Goal: Transaction & Acquisition: Purchase product/service

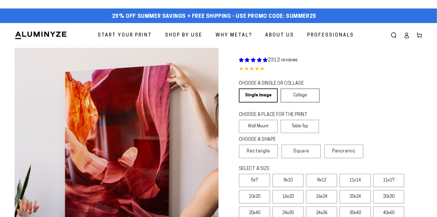
select select "**********"
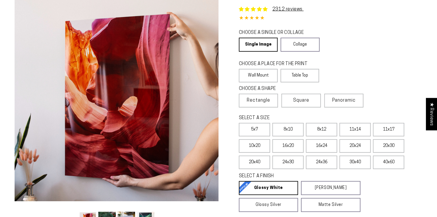
scroll to position [51, 0]
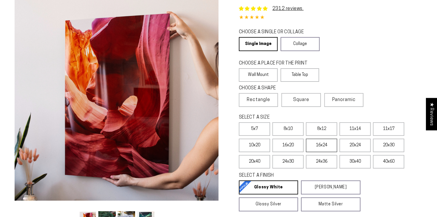
click at [322, 144] on label "16x24" at bounding box center [321, 145] width 31 height 13
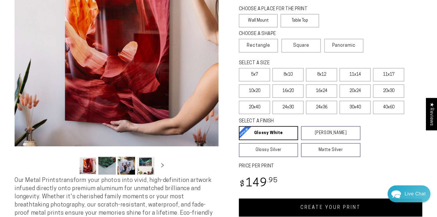
scroll to position [108, 0]
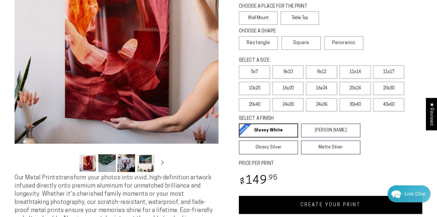
click at [142, 167] on button "Load image 4 in gallery view" at bounding box center [146, 163] width 18 height 18
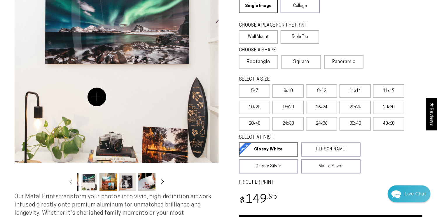
scroll to position [91, 0]
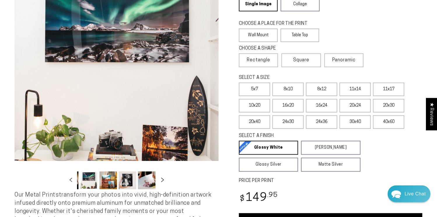
click at [162, 183] on button "Slide right" at bounding box center [162, 180] width 13 height 13
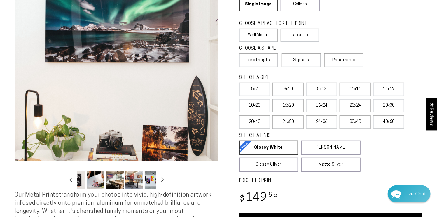
scroll to position [0, 114]
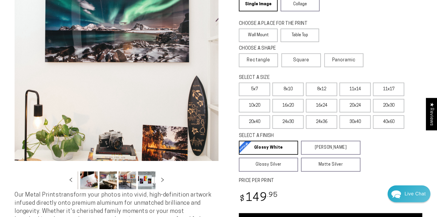
click at [86, 181] on button "Load image 7 in gallery view" at bounding box center [89, 180] width 18 height 18
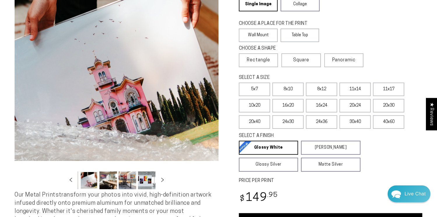
click at [108, 182] on button "Load image 8 in gallery view" at bounding box center [109, 180] width 18 height 18
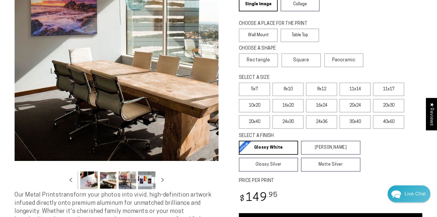
click at [137, 184] on ul "Gallery Viewer" at bounding box center [116, 180] width 79 height 21
click at [146, 183] on button "Load image 10 in gallery view" at bounding box center [147, 180] width 18 height 18
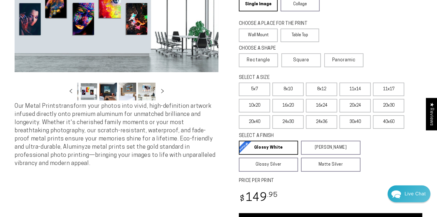
scroll to position [0, 0]
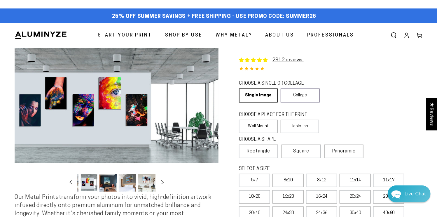
click at [124, 180] on button "Load image 12 in gallery view" at bounding box center [128, 183] width 18 height 18
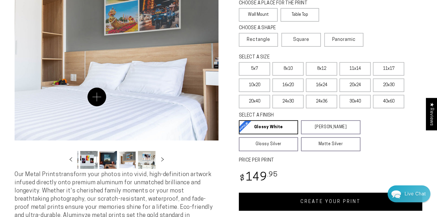
scroll to position [114, 0]
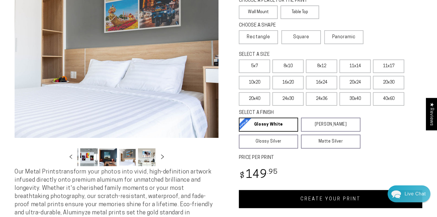
click at [160, 158] on icon "Slide right" at bounding box center [162, 156] width 8 height 4
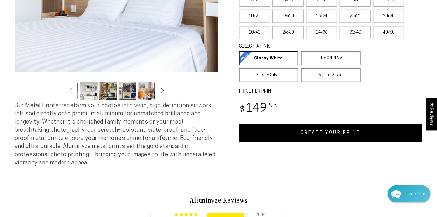
scroll to position [183, 0]
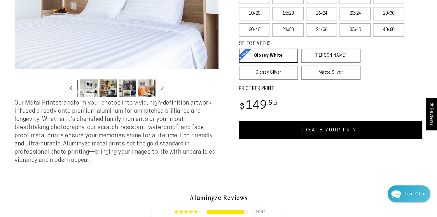
click at [322, 134] on link "CREATE YOUR PRINT" at bounding box center [331, 130] width 184 height 18
